Goal: Transaction & Acquisition: Book appointment/travel/reservation

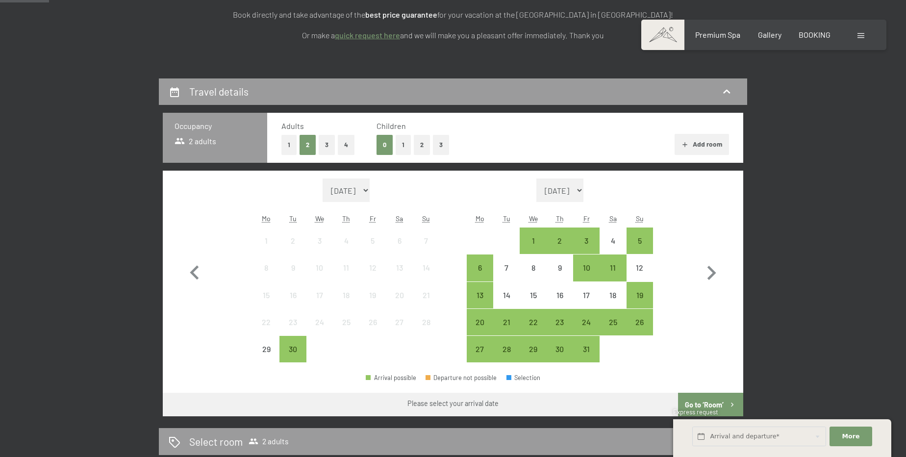
scroll to position [184, 0]
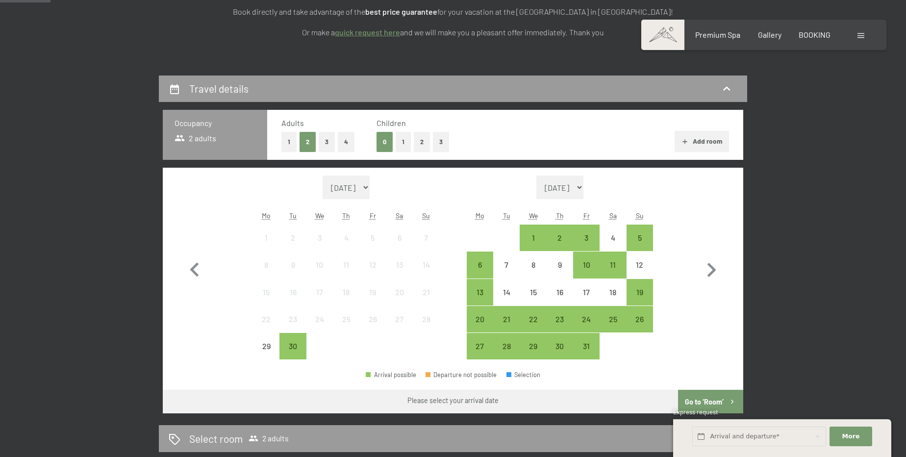
click at [417, 143] on button "2" at bounding box center [422, 142] width 16 height 20
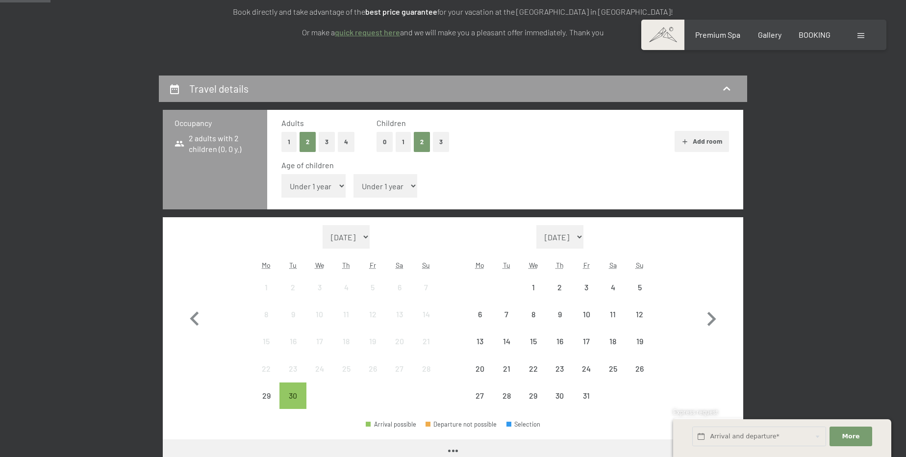
drag, startPoint x: 308, startPoint y: 185, endPoint x: 312, endPoint y: 189, distance: 5.5
click at [308, 186] on select "Under 1 year 1 year 2 years 3 years 4 years 5 years 6 years 7 years 8 years 9 y…" at bounding box center [313, 186] width 64 height 24
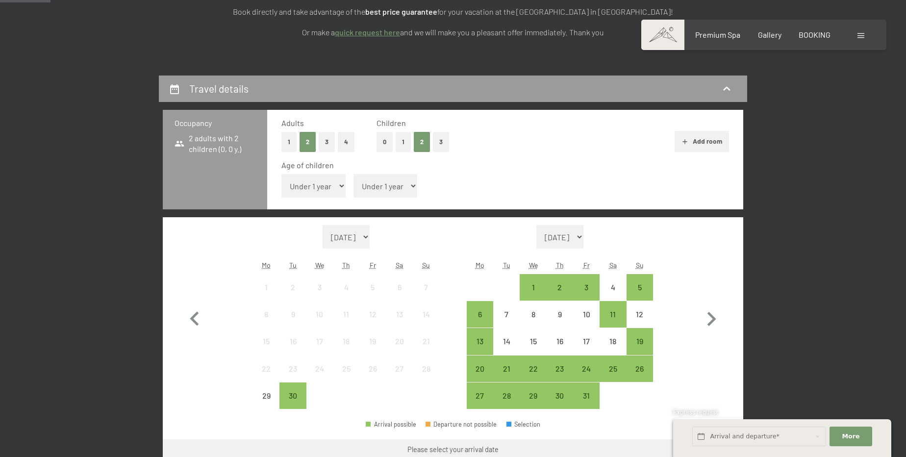
select select "12"
click at [281, 174] on select "Under 1 year 1 year 2 years 3 years 4 years 5 years 6 years 7 years 8 years 9 y…" at bounding box center [313, 186] width 64 height 24
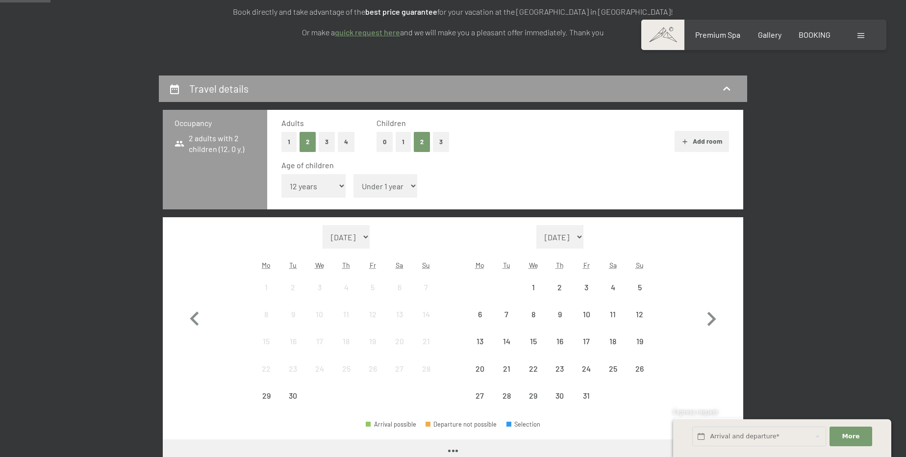
click at [399, 188] on select "Under 1 year 1 year 2 years 3 years 4 years 5 years 6 years 7 years 8 years 9 y…" at bounding box center [385, 186] width 64 height 24
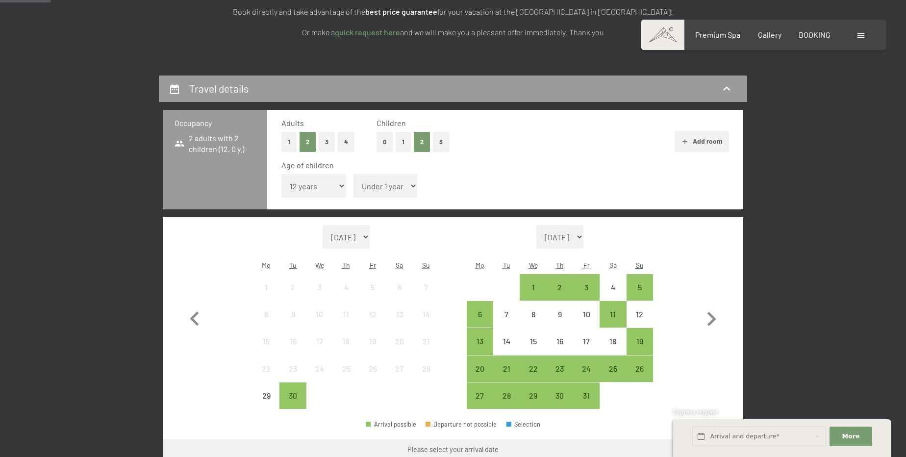
select select "15"
click at [353, 174] on select "Under 1 year 1 year 2 years 3 years 4 years 5 years 6 years 7 years 8 years 9 y…" at bounding box center [385, 186] width 64 height 24
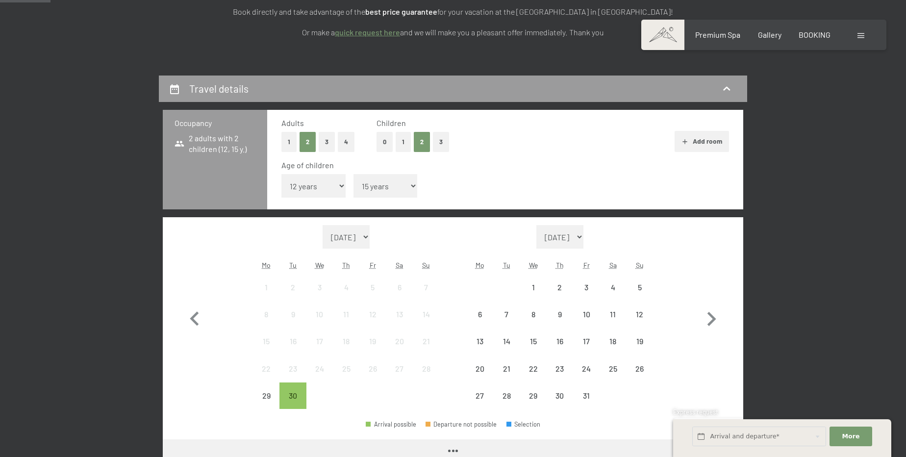
click at [714, 140] on button "Add room" at bounding box center [702, 142] width 54 height 22
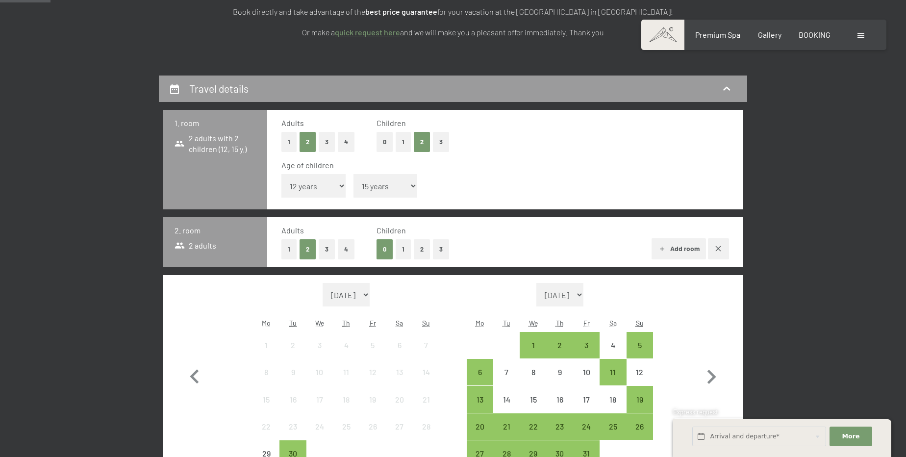
click at [321, 250] on button "3" at bounding box center [327, 249] width 16 height 20
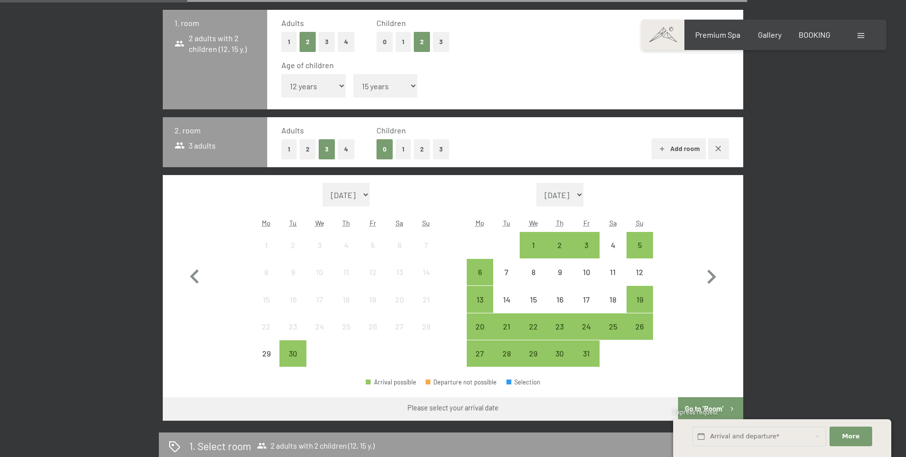
scroll to position [318, 0]
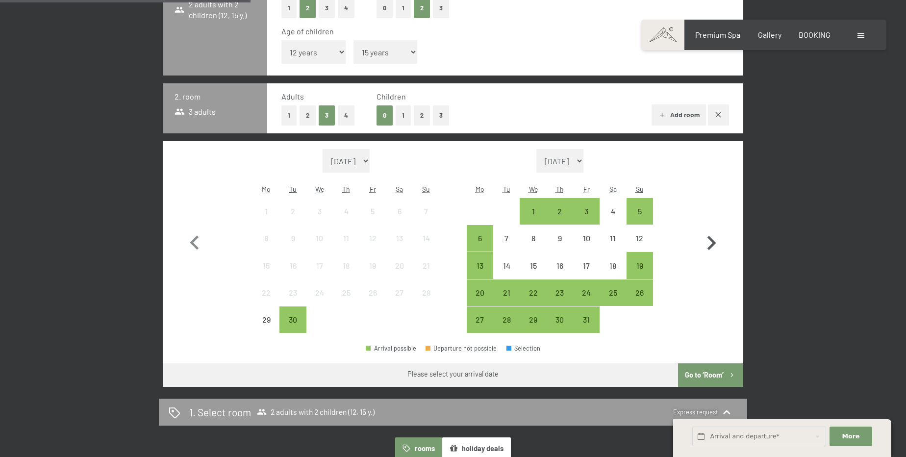
click at [708, 239] on icon "button" at bounding box center [711, 243] width 28 height 28
select select "[DATE]"
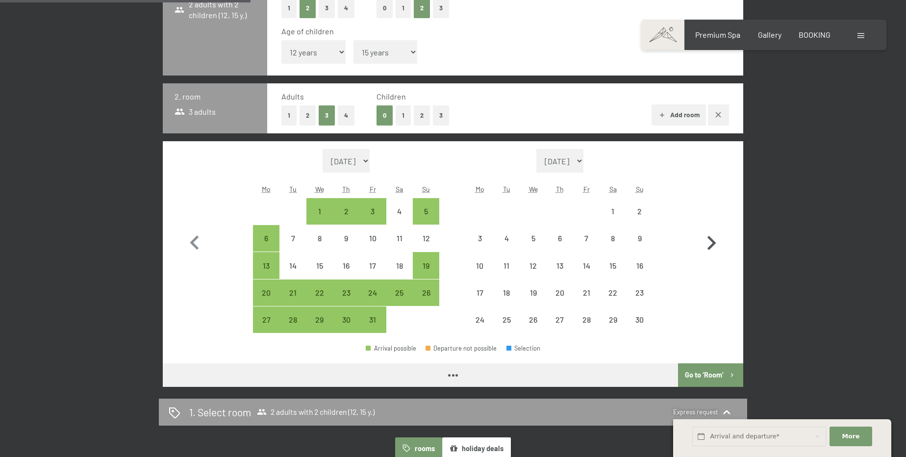
click at [709, 239] on icon "button" at bounding box center [711, 243] width 28 height 28
select select "[DATE]"
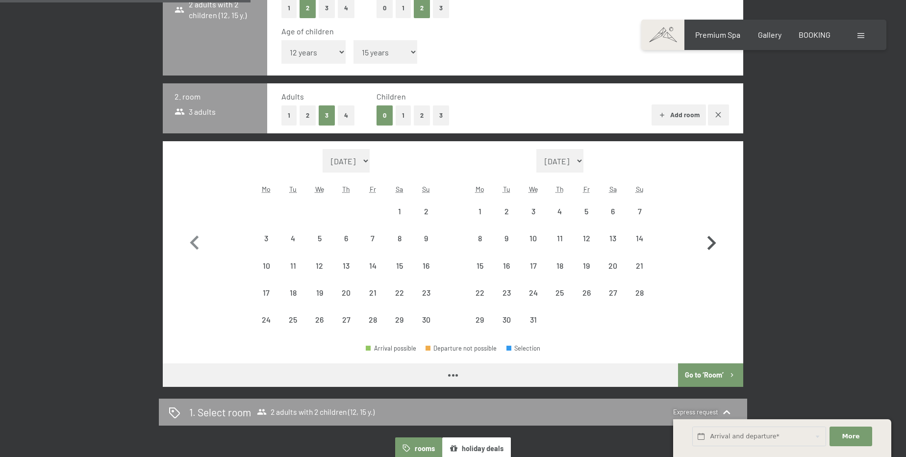
select select "[DATE]"
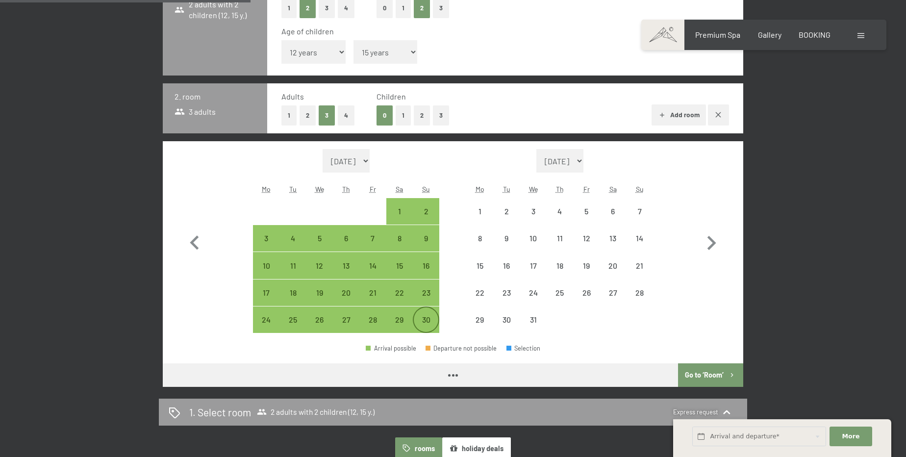
select select "[DATE]"
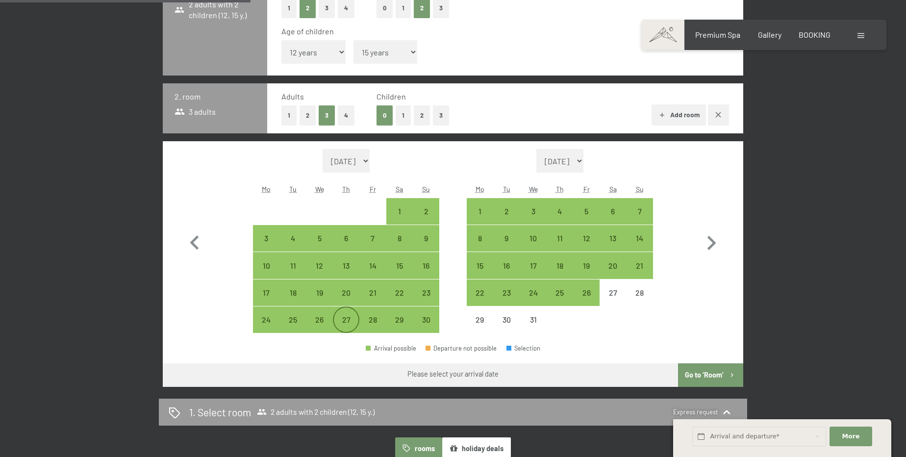
click at [348, 326] on div "27" at bounding box center [346, 328] width 25 height 25
select select "[DATE]"
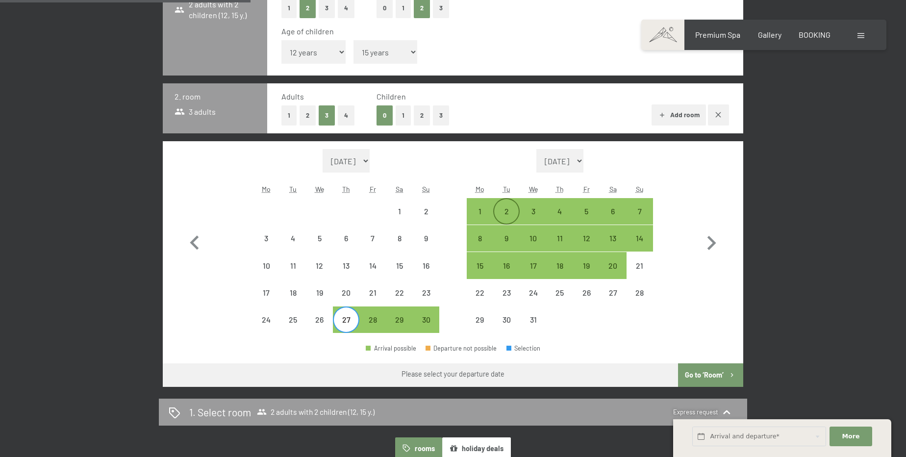
click at [505, 202] on div "2" at bounding box center [506, 211] width 25 height 25
select select "[DATE]"
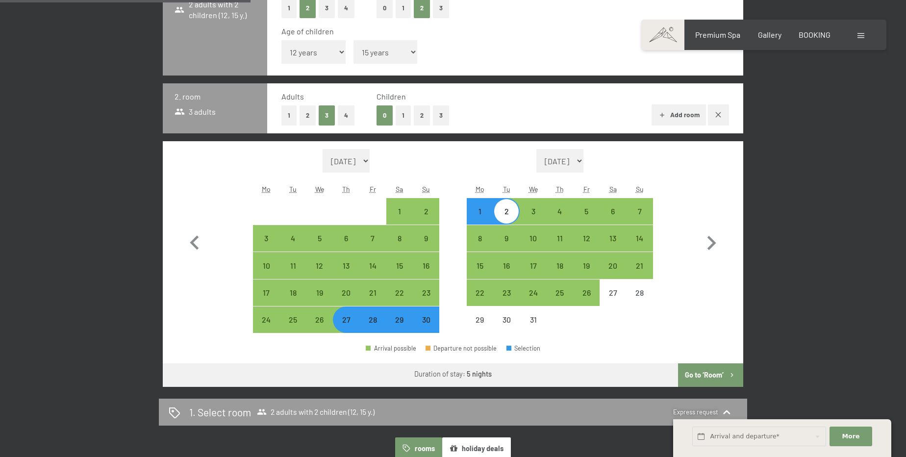
click at [715, 376] on button "Go to ‘Room’" at bounding box center [710, 375] width 65 height 24
select select "[DATE]"
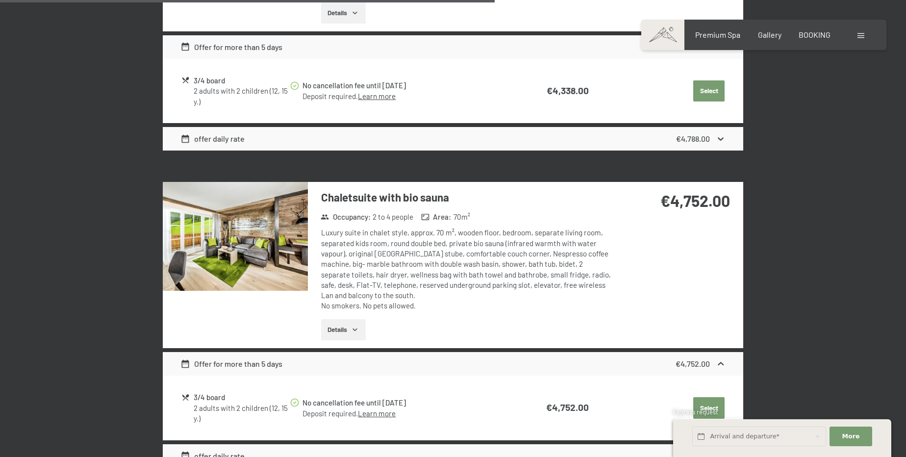
scroll to position [1462, 0]
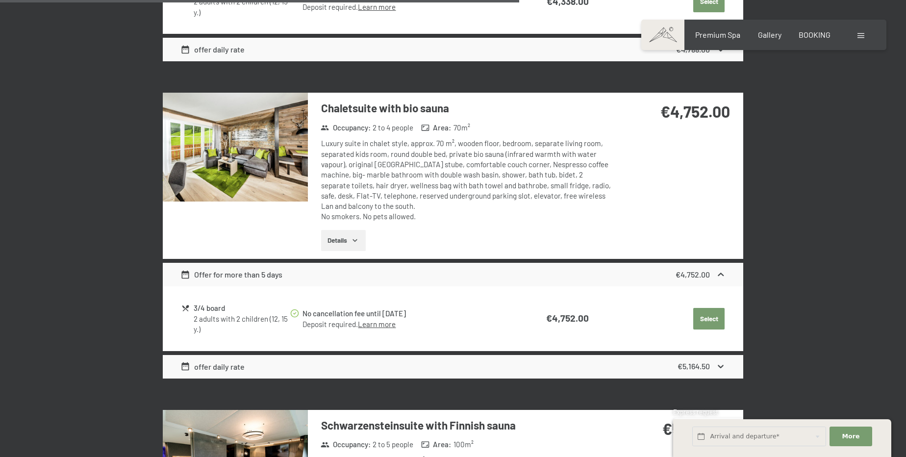
click at [706, 316] on button "Select" at bounding box center [708, 319] width 31 height 22
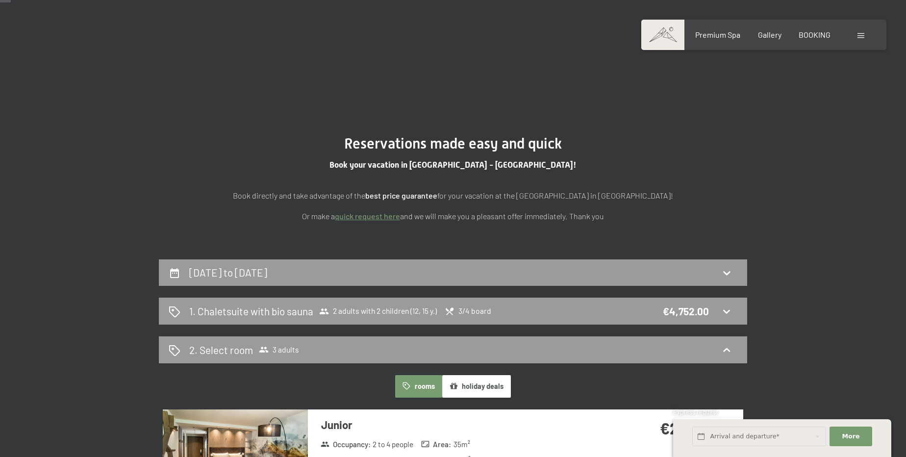
scroll to position [0, 0]
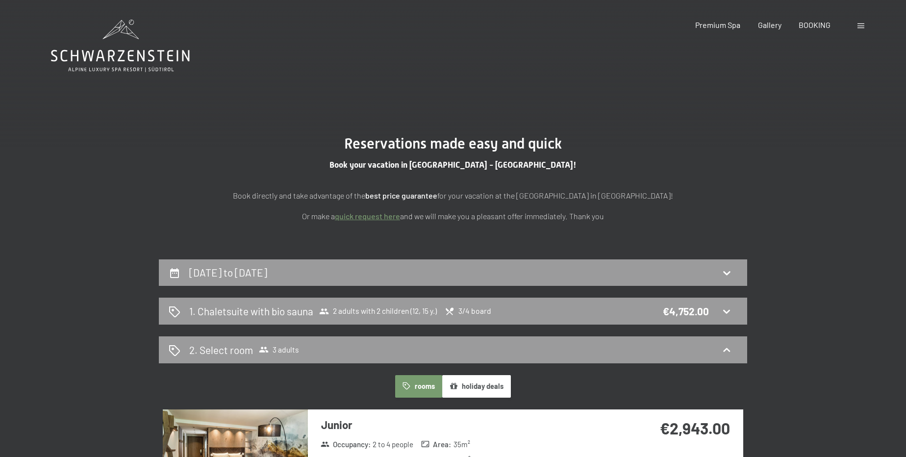
click at [135, 34] on icon at bounding box center [120, 46] width 139 height 52
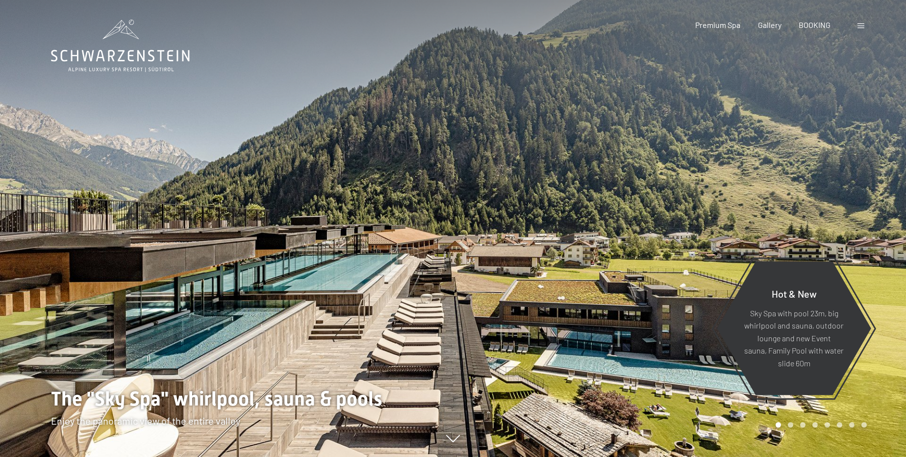
click at [860, 21] on div at bounding box center [861, 25] width 9 height 11
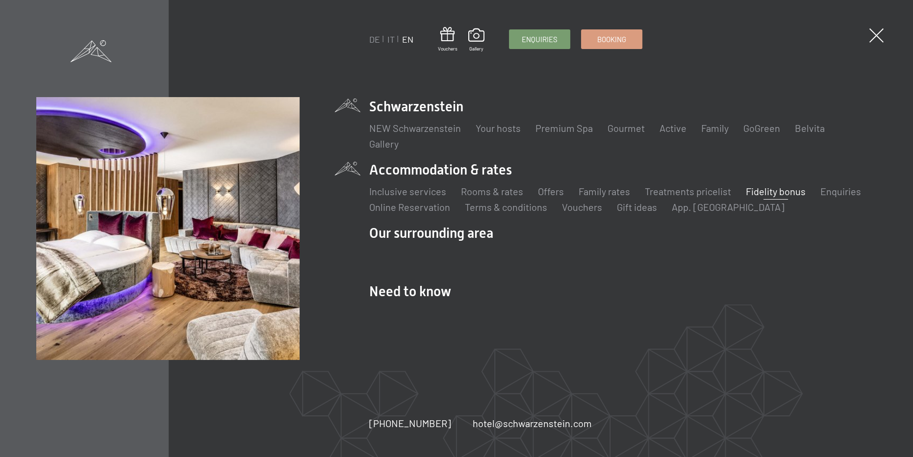
click at [762, 191] on link "Fidelity bonus" at bounding box center [776, 191] width 60 height 12
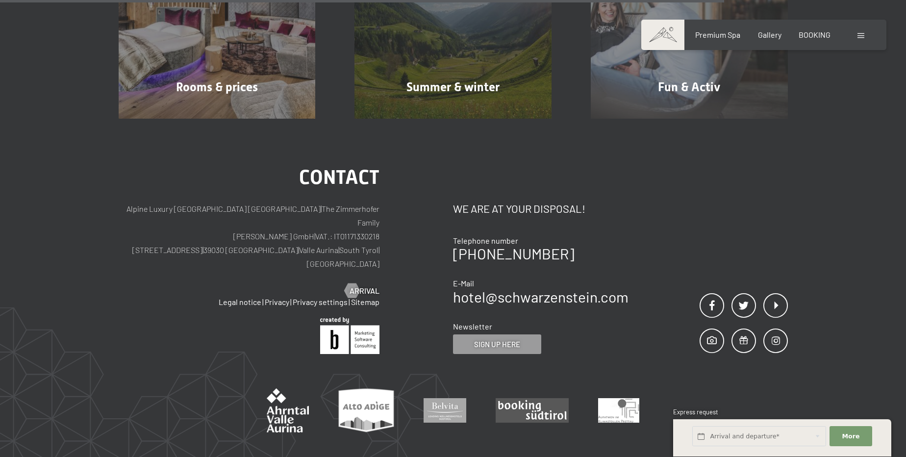
scroll to position [533, 0]
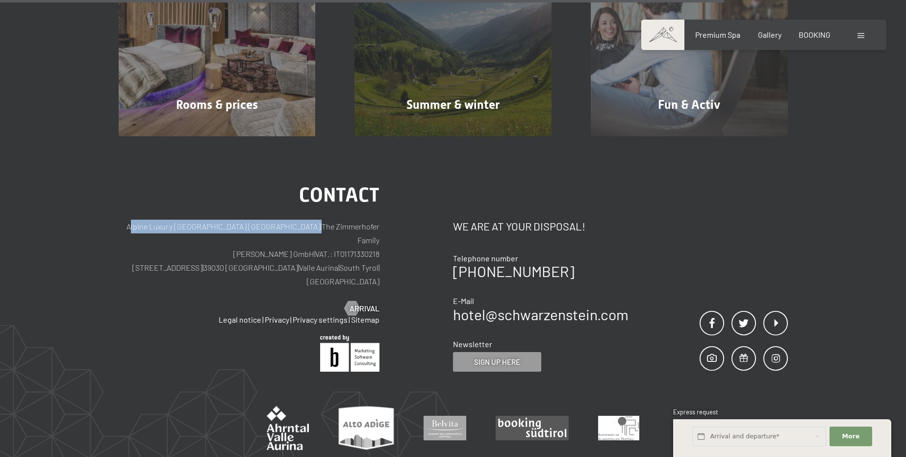
drag, startPoint x: 296, startPoint y: 225, endPoint x: 119, endPoint y: 224, distance: 177.0
click at [119, 224] on p "Alpine Luxury SPA Resort SCHWARZENSTEIN | The Zimmerhofer Family Otmar Zimmerho…" at bounding box center [249, 254] width 261 height 69
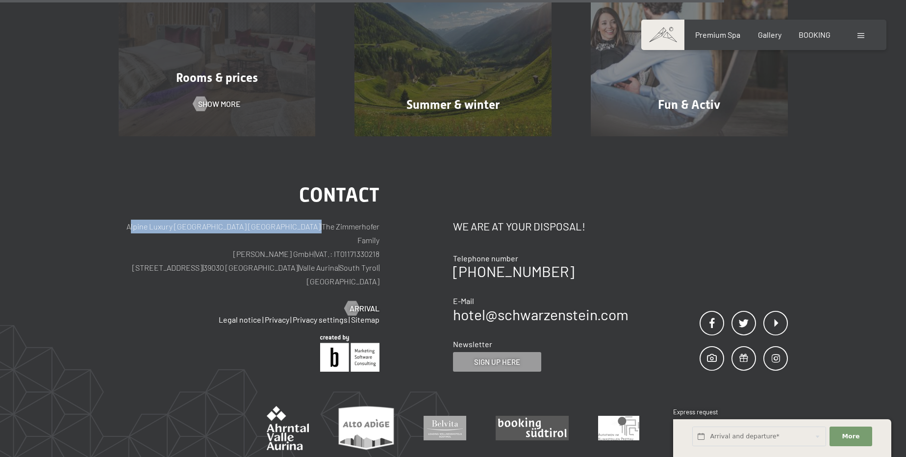
copy p "Alpine Luxury SPA Resort SCHWARZENSTEIN |"
